Goal: Task Accomplishment & Management: Manage account settings

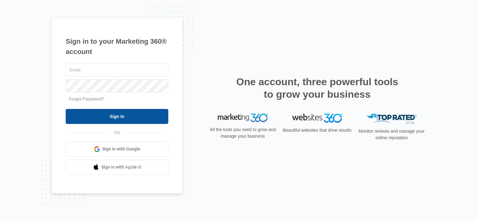
type input "[PERSON_NAME][EMAIL_ADDRESS][DOMAIN_NAME]"
click at [128, 112] on input "Sign In" at bounding box center [117, 116] width 103 height 15
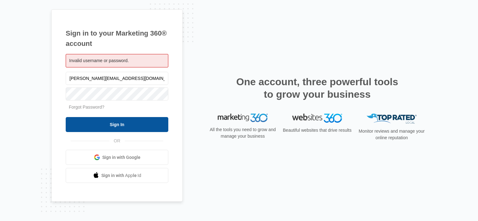
click at [95, 123] on input "Sign In" at bounding box center [117, 124] width 103 height 15
